Goal: Information Seeking & Learning: Learn about a topic

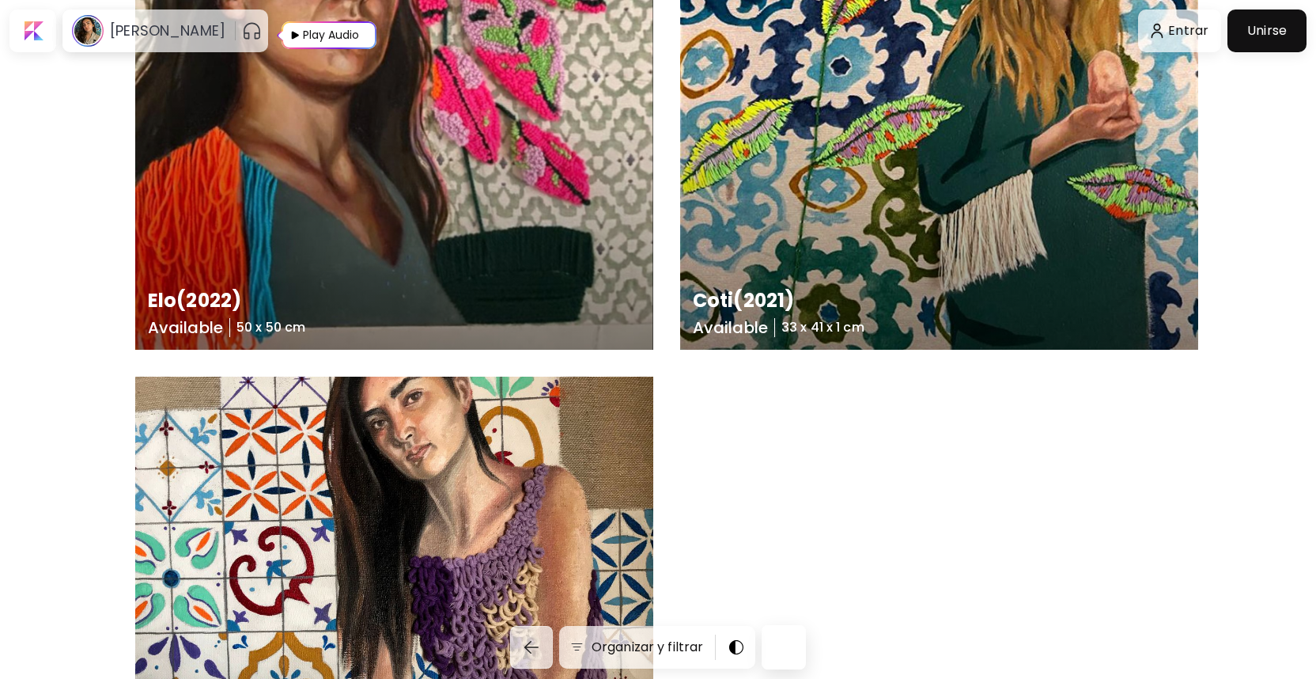
scroll to position [858, 6]
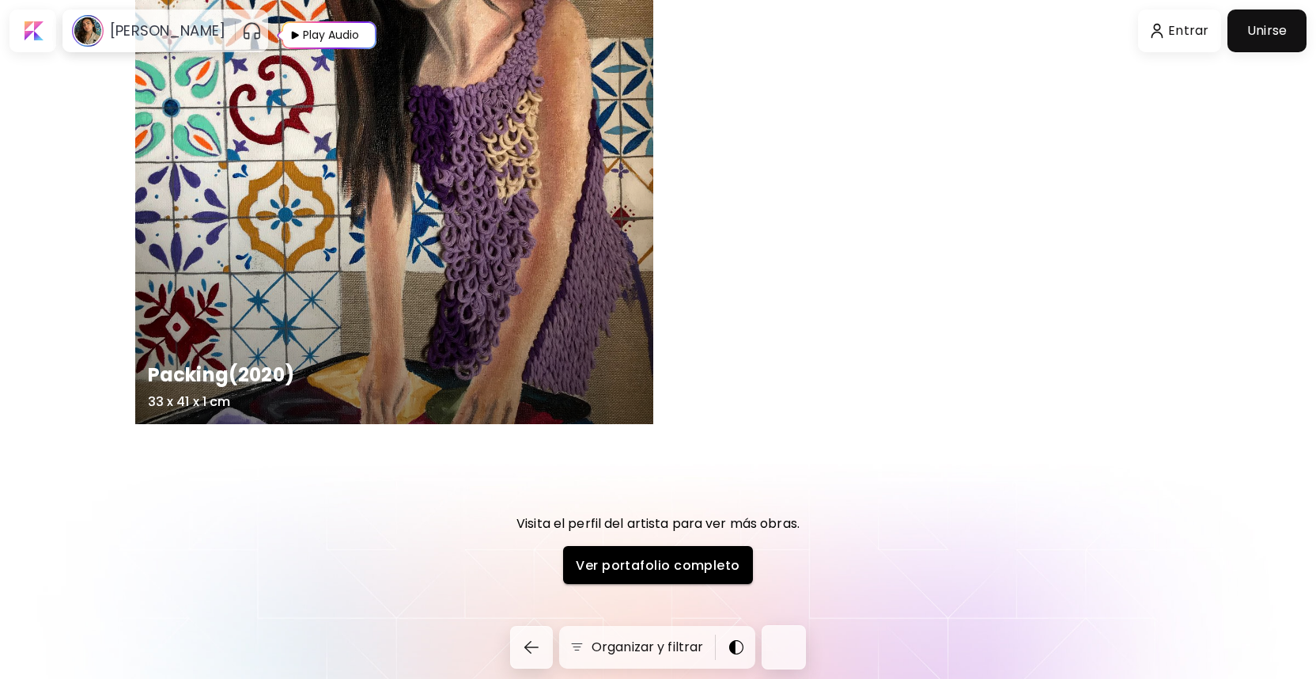
scroll to position [1327, 6]
click at [695, 553] on link "Ver portafolio completo" at bounding box center [658, 566] width 190 height 38
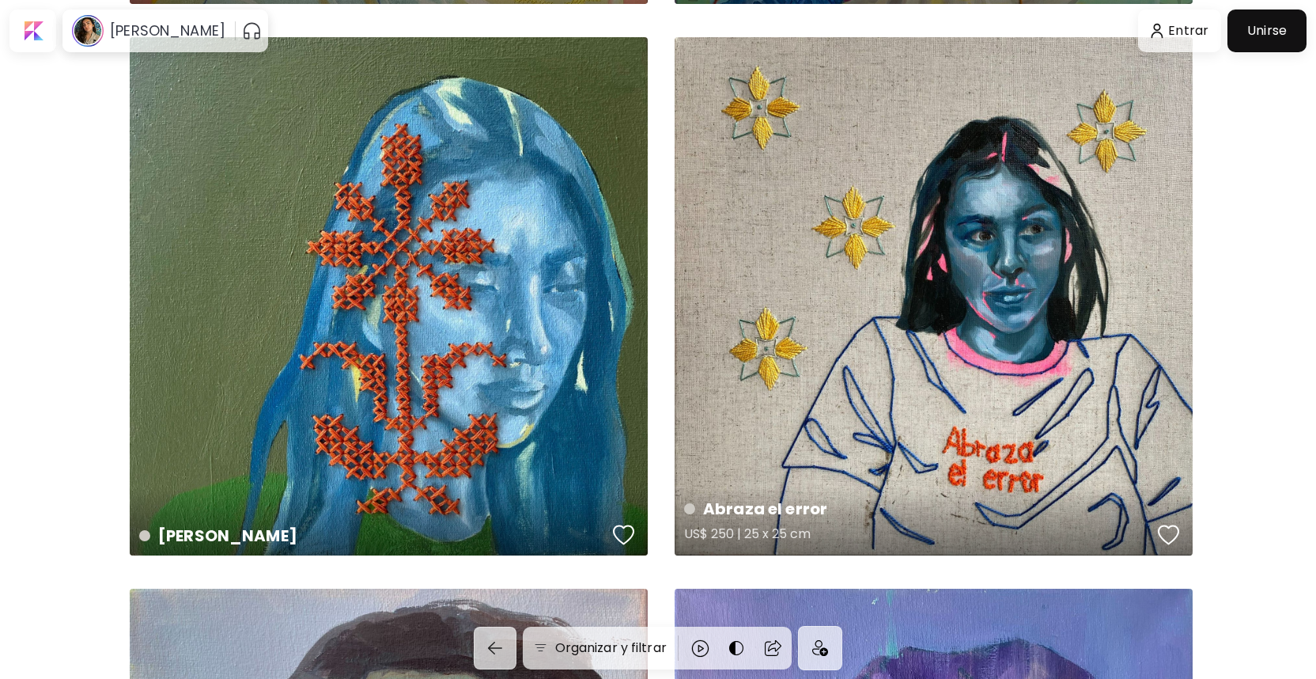
scroll to position [561, 6]
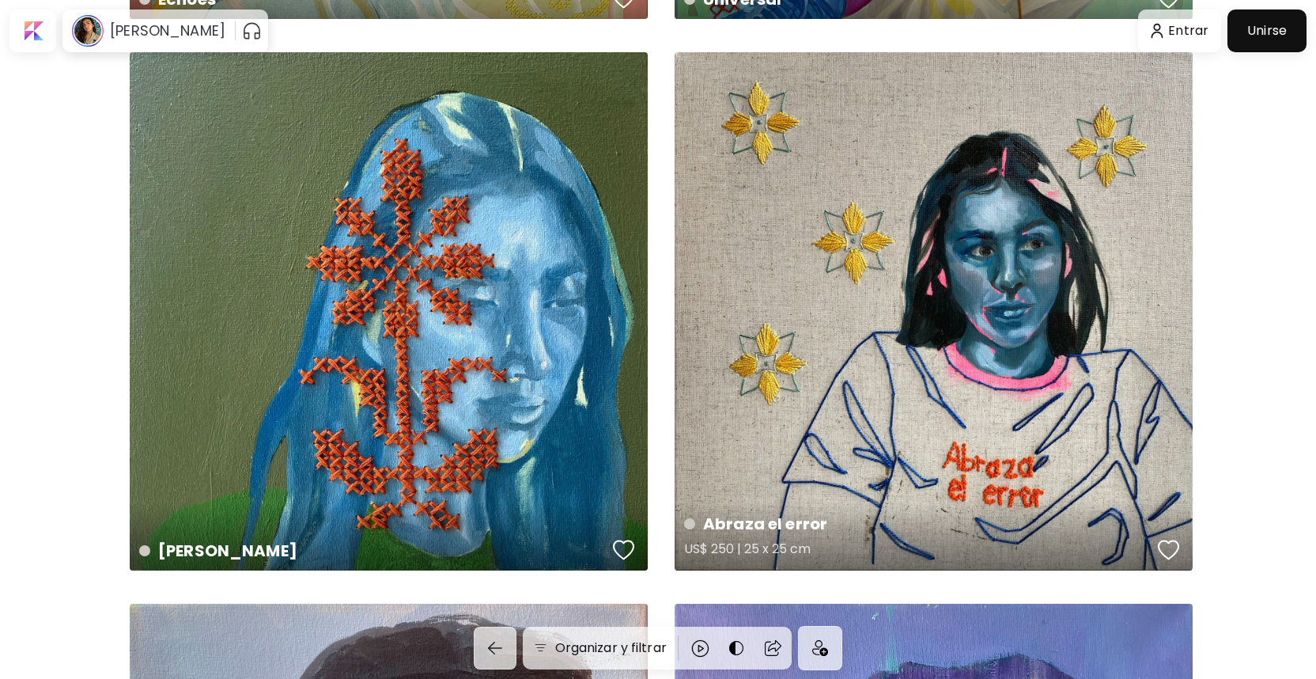
click at [1010, 256] on div "Abraza el error US$ 250 | 25 x 25 cm" at bounding box center [934, 311] width 518 height 518
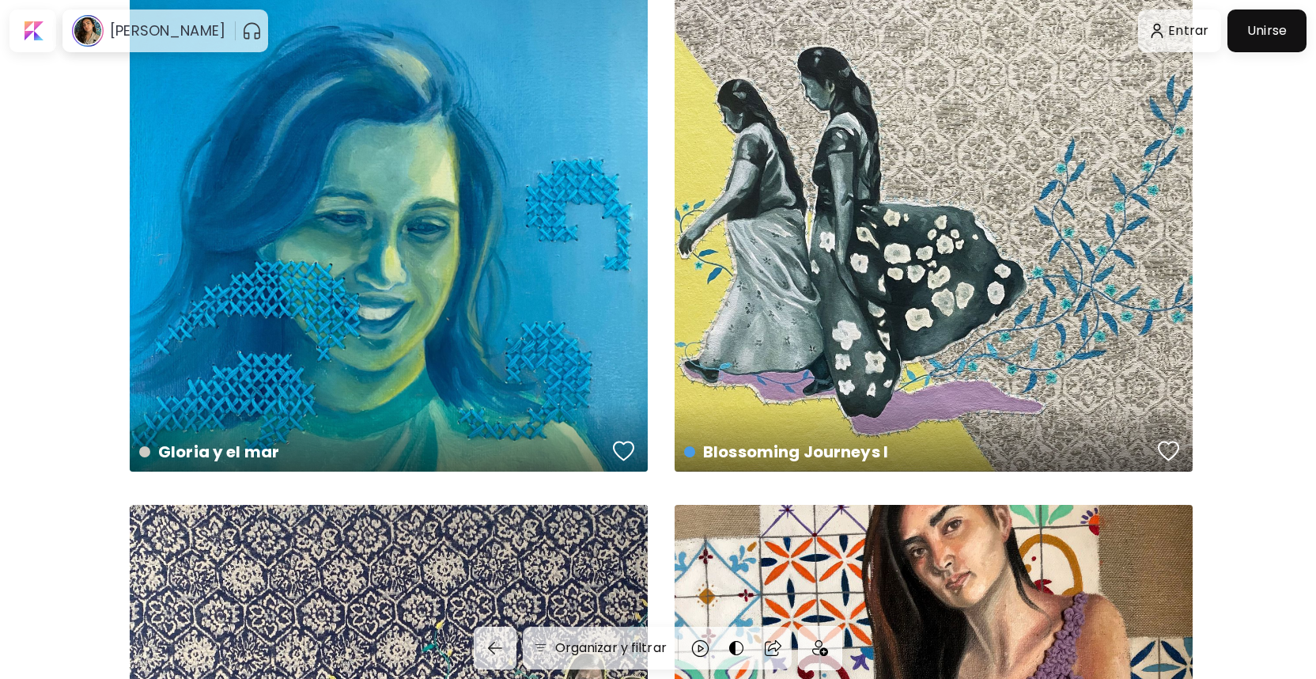
scroll to position [1760, 6]
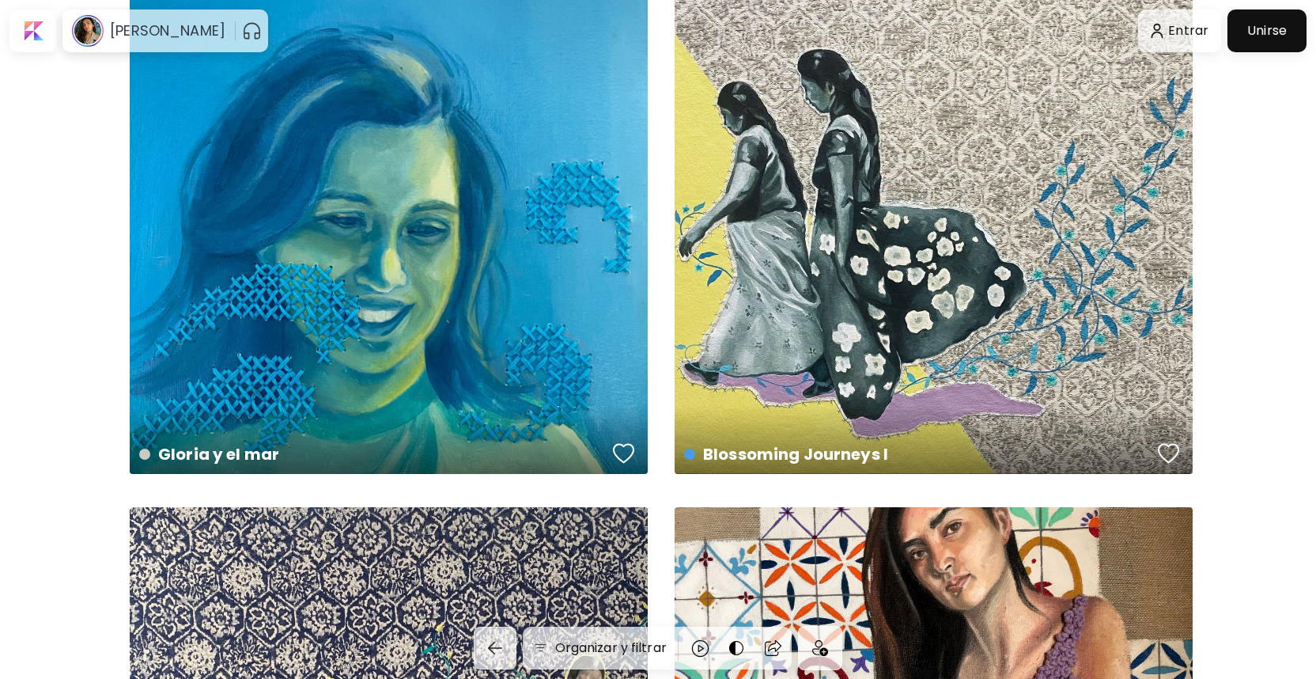
click at [921, 239] on div "Blossoming Journeys I US$ 2,200 | 120 x 90 cm" at bounding box center [934, 215] width 518 height 518
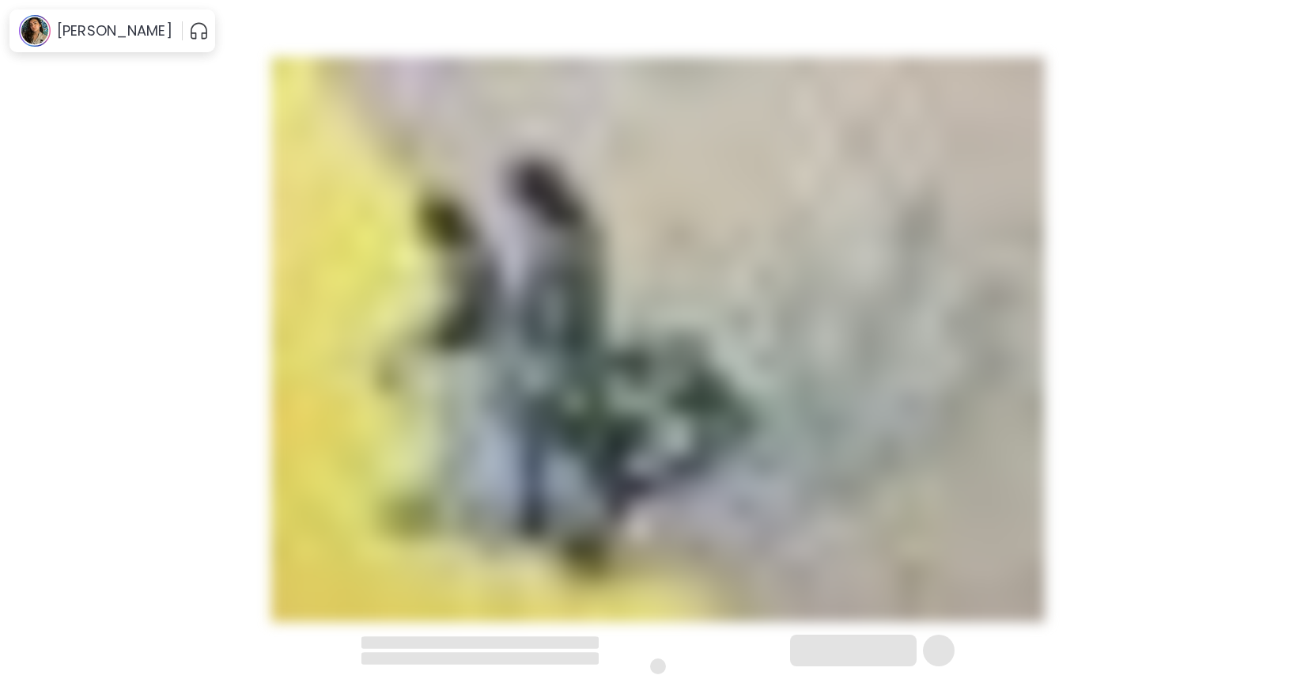
click at [921, 222] on img at bounding box center [658, 339] width 1184 height 565
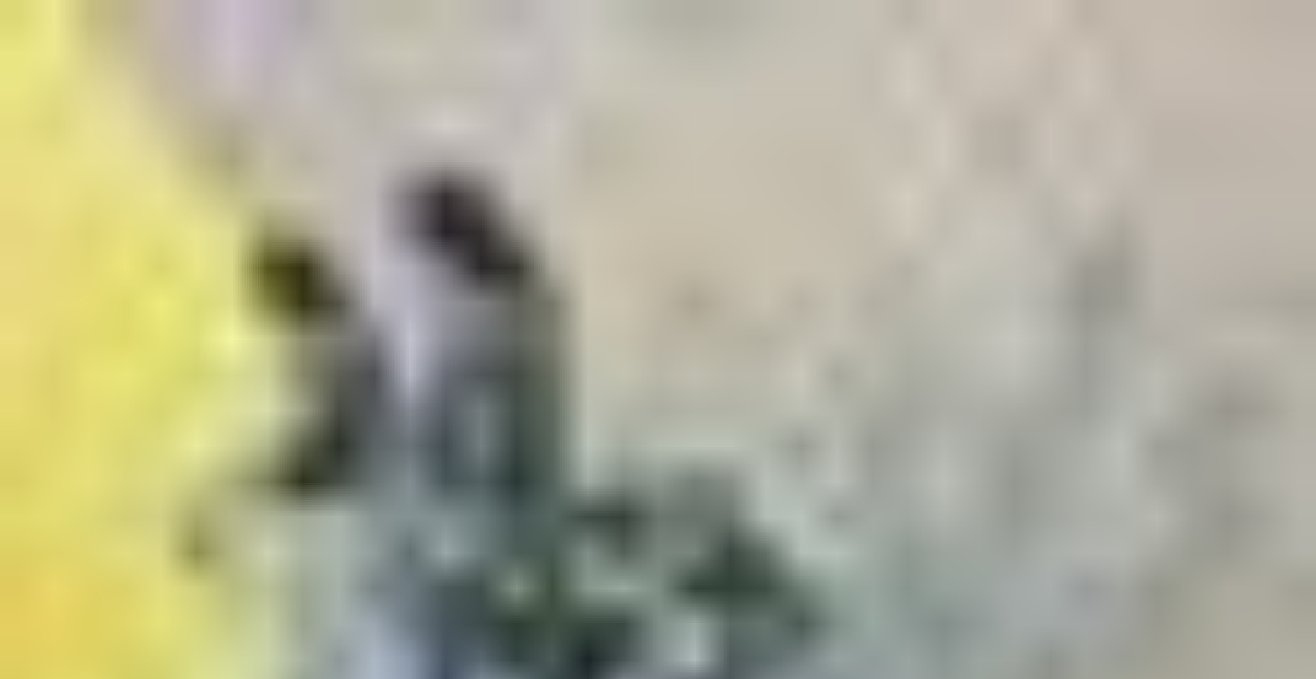
click at [1108, 419] on img at bounding box center [658, 480] width 1316 height 960
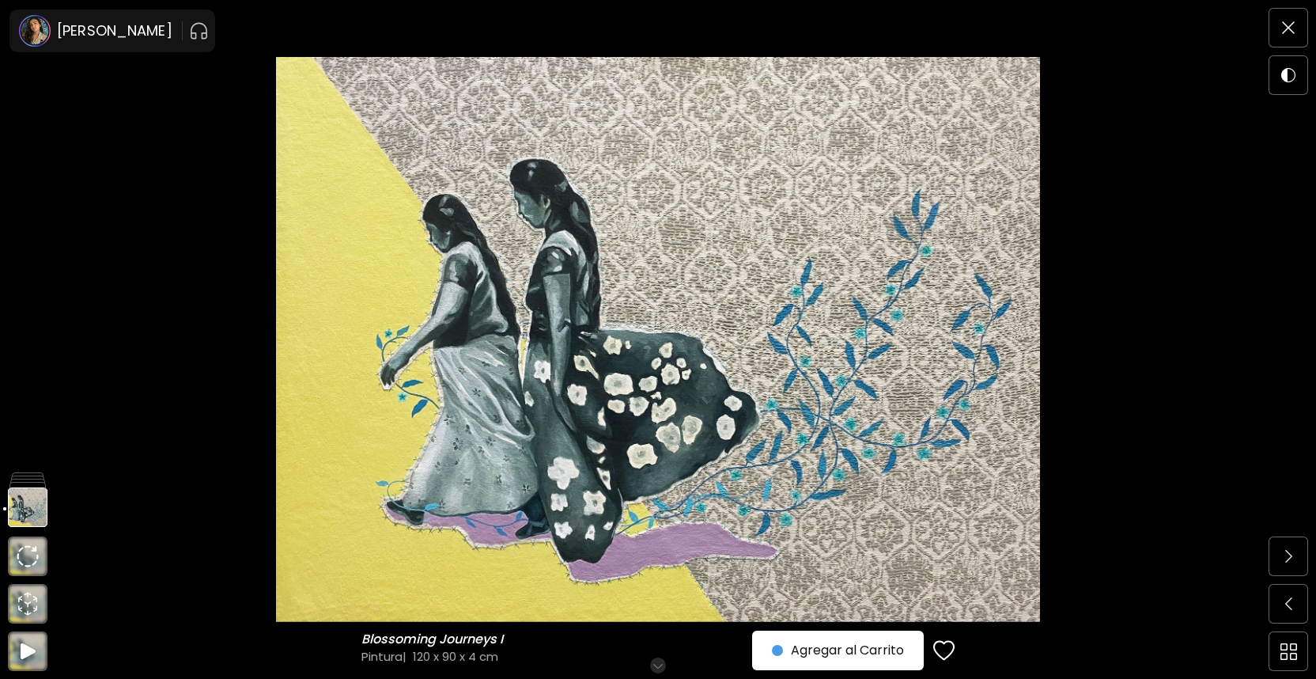
click at [1166, 292] on img at bounding box center [658, 339] width 1184 height 565
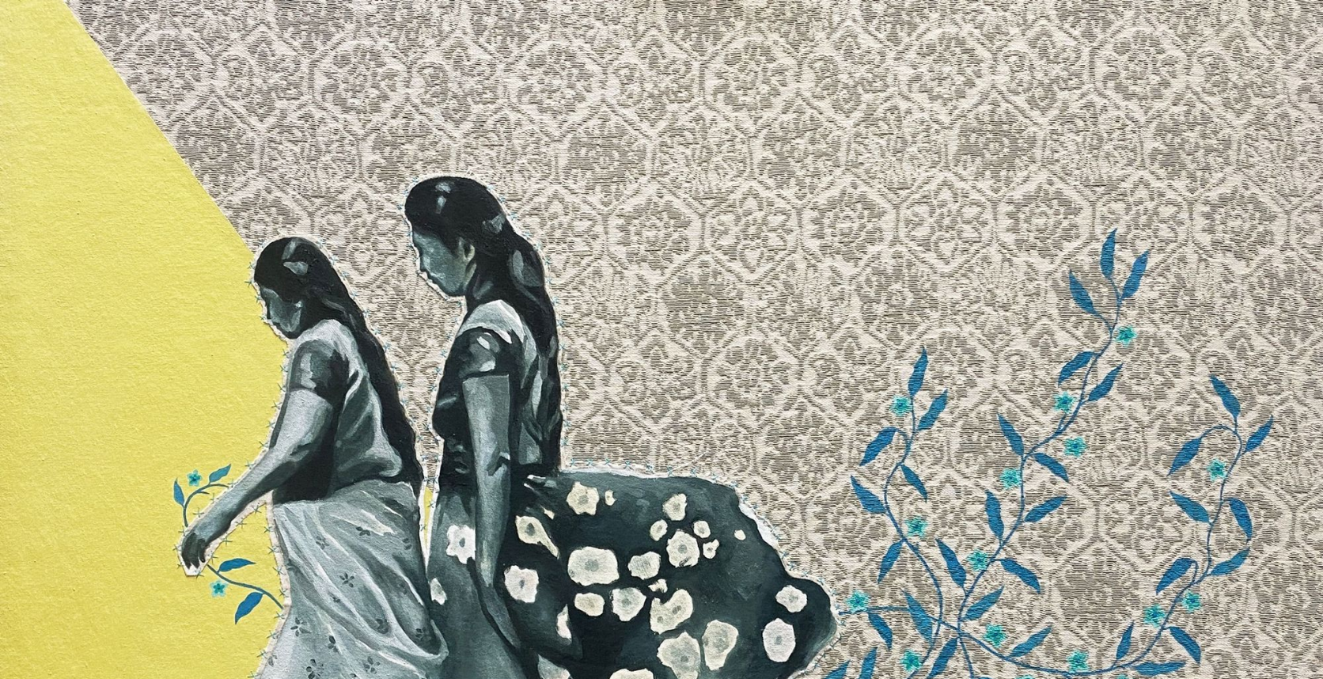
click at [911, 332] on img at bounding box center [661, 488] width 1323 height 977
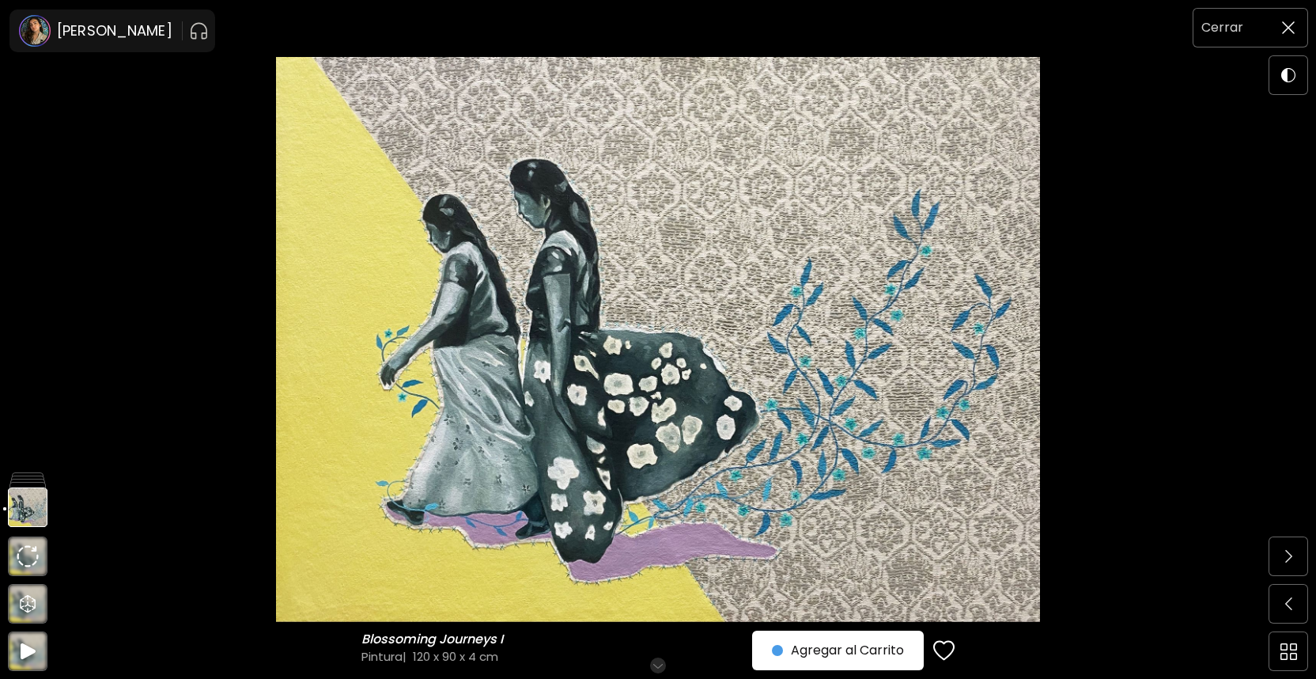
click at [1288, 20] on span at bounding box center [1288, 27] width 33 height 33
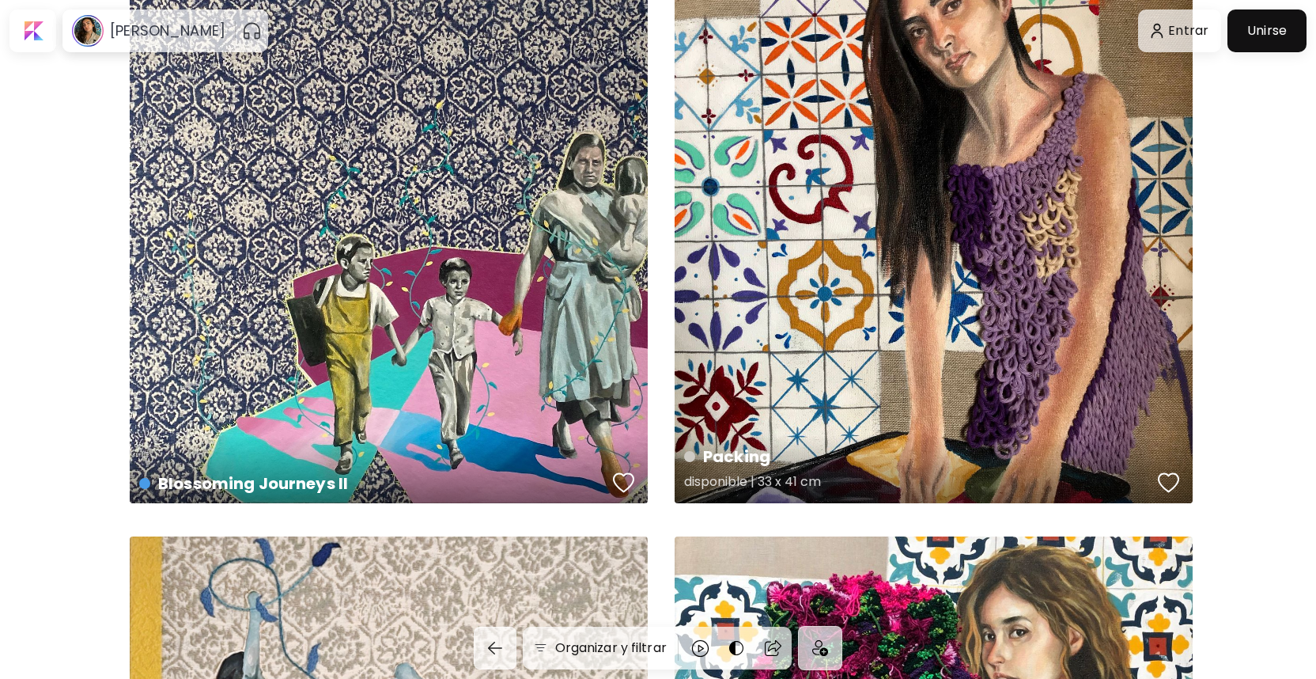
scroll to position [2296, 6]
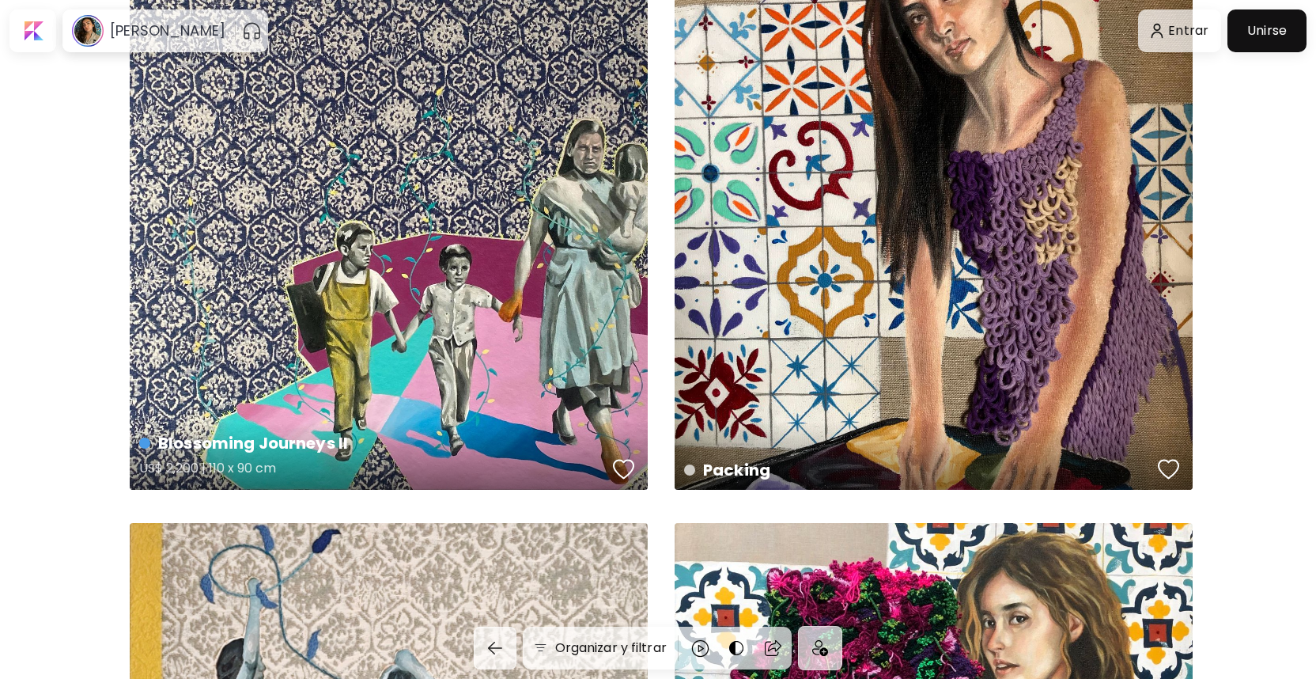
click at [490, 340] on div "Blossoming Journeys II US$ 2,200 | 110 x 90 cm" at bounding box center [389, 231] width 518 height 518
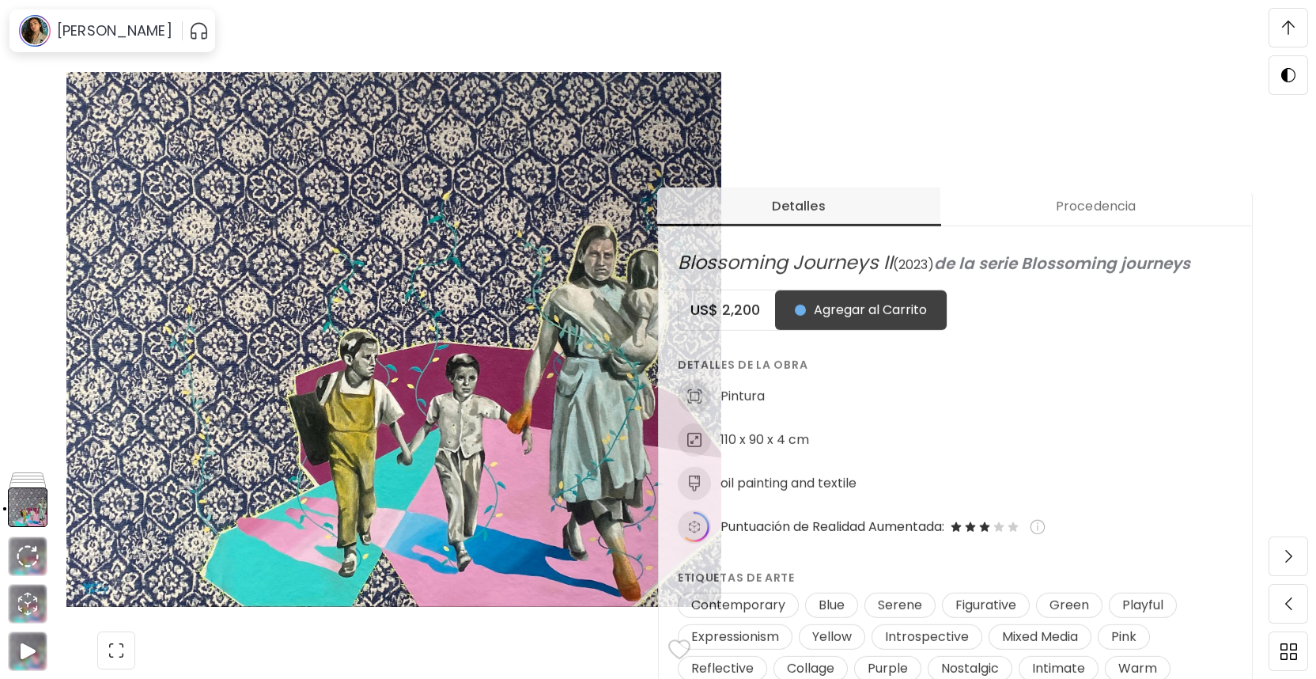
click at [1003, 145] on div "Detalles Procedencia Blossoming Journeys II ( 2023 ) de la serie Blossoming jou…" at bounding box center [987, 473] width 658 height 679
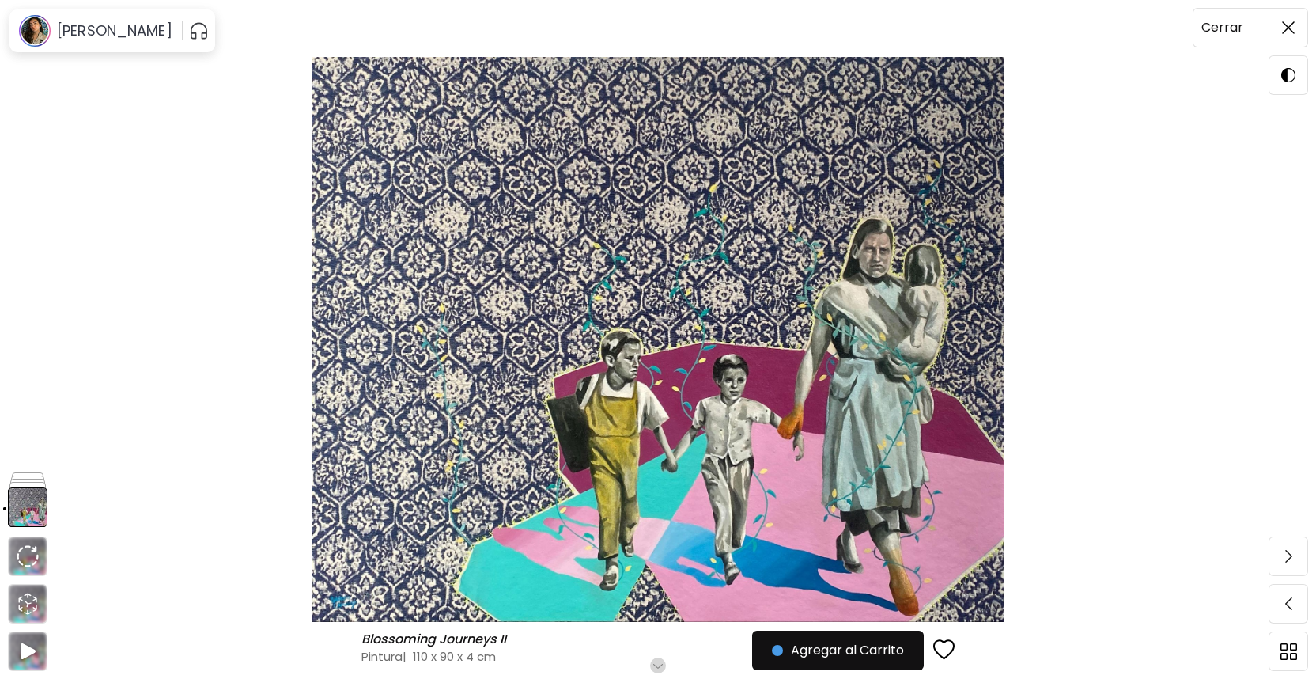
click at [1294, 27] on img at bounding box center [1288, 27] width 13 height 13
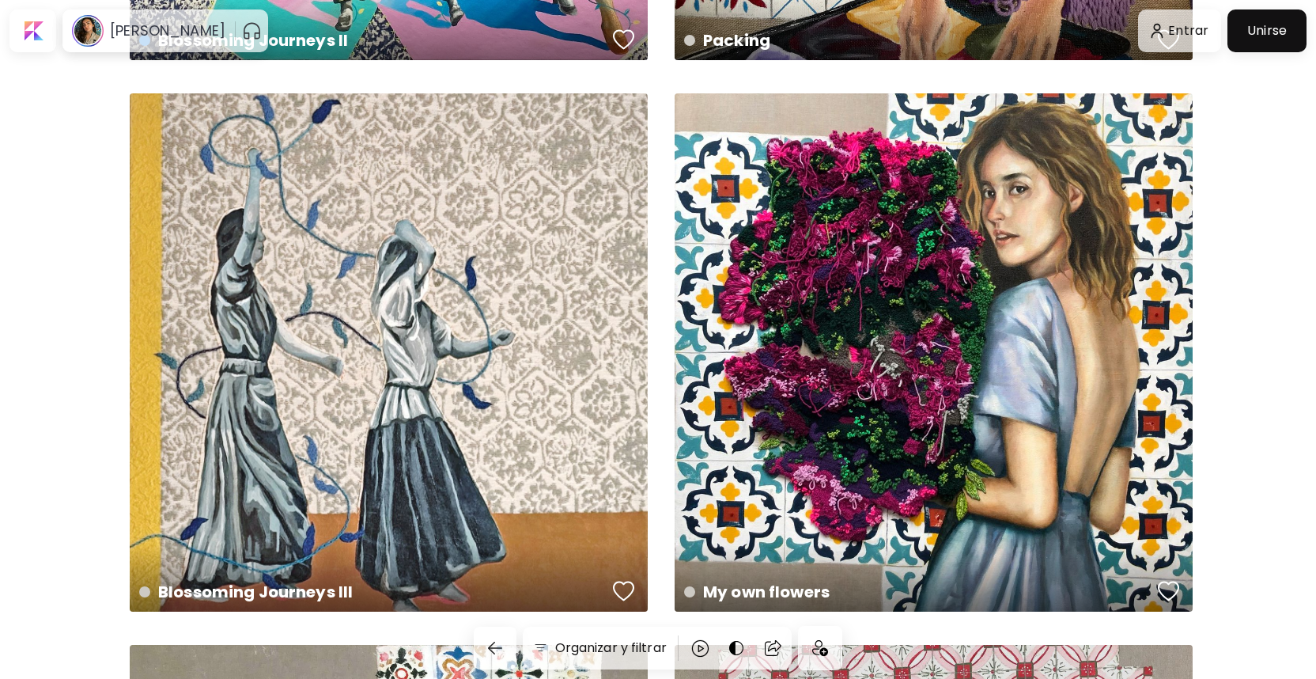
scroll to position [2723, 6]
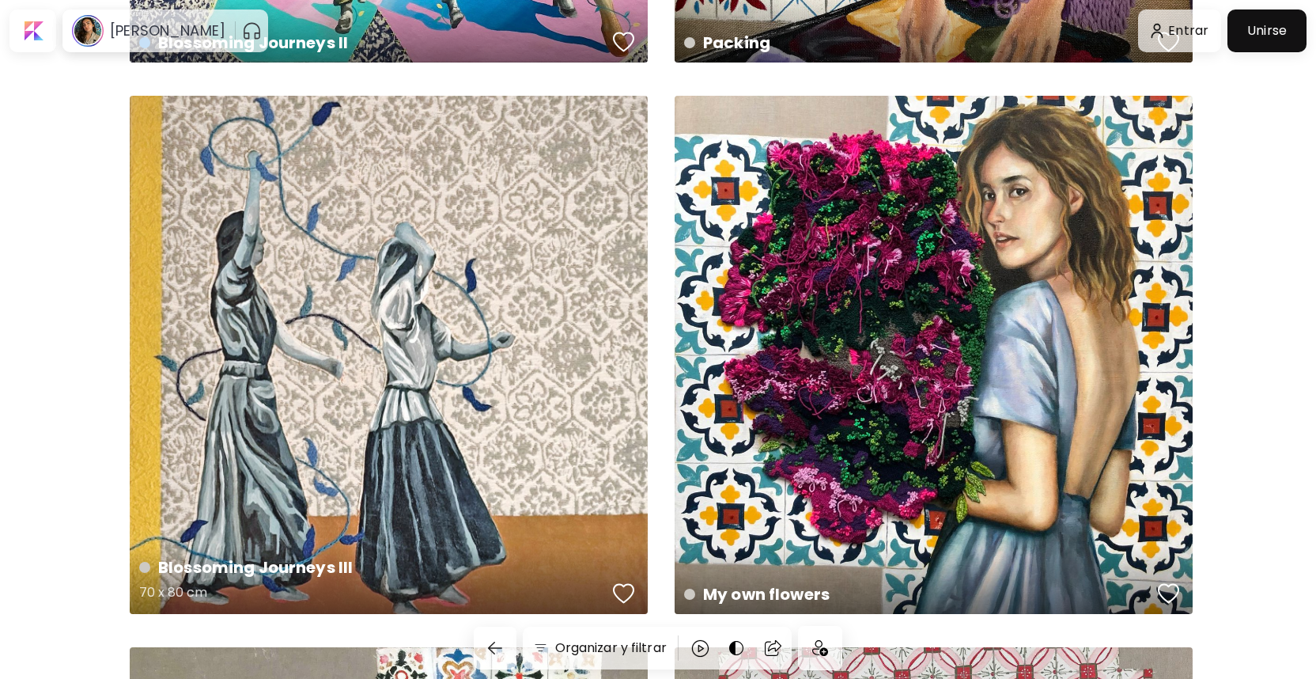
click at [498, 309] on div "Blossoming Journeys III 70 x 80 cm" at bounding box center [389, 355] width 518 height 518
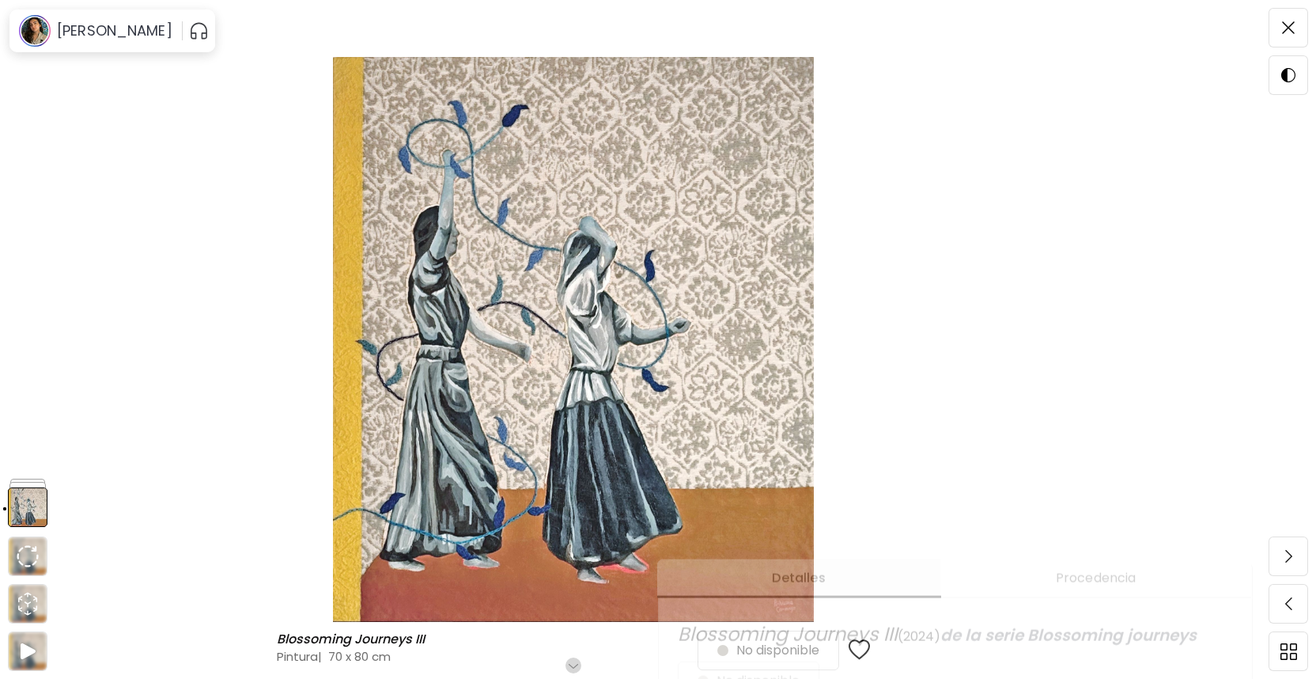
scroll to position [218, 3]
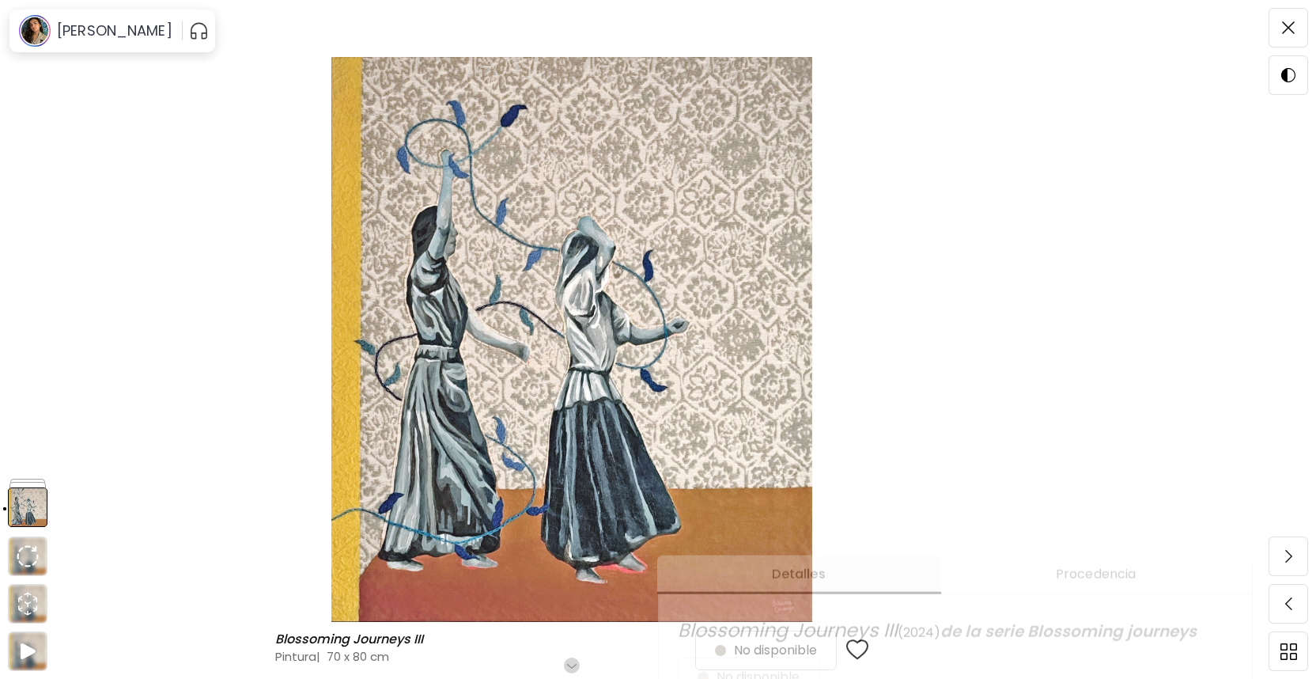
click at [862, 0] on div "Blossoming Journeys III Blossoming Journeys III Pintura | 70 x 80 cm Desplázate…" at bounding box center [572, 339] width 1144 height 679
